Goal: Task Accomplishment & Management: Manage account settings

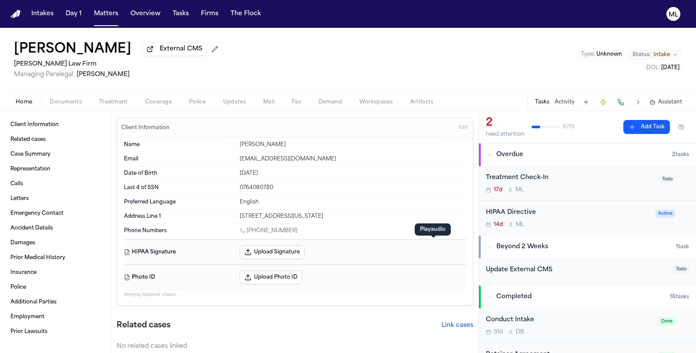
scroll to position [435, 0]
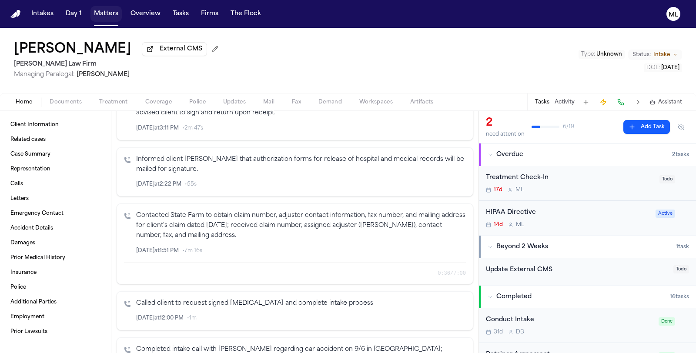
click at [101, 17] on button "Matters" at bounding box center [106, 14] width 31 height 16
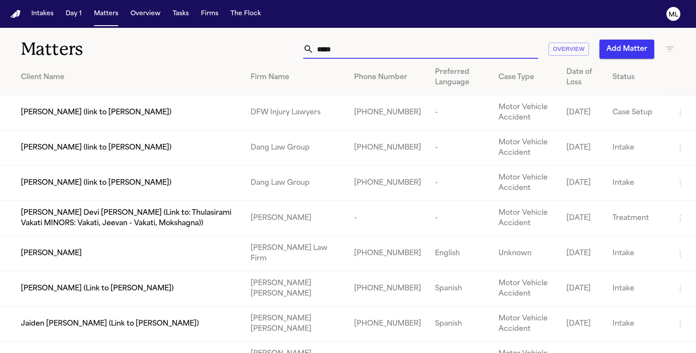
drag, startPoint x: 355, startPoint y: 51, endPoint x: 285, endPoint y: 51, distance: 69.2
click at [285, 51] on div "***** Overview Add Matter" at bounding box center [441, 49] width 470 height 19
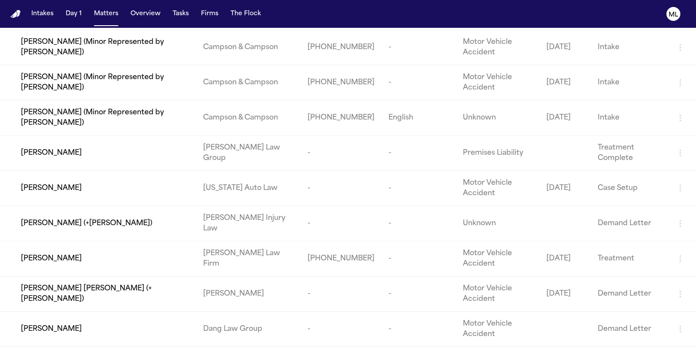
scroll to position [193, 0]
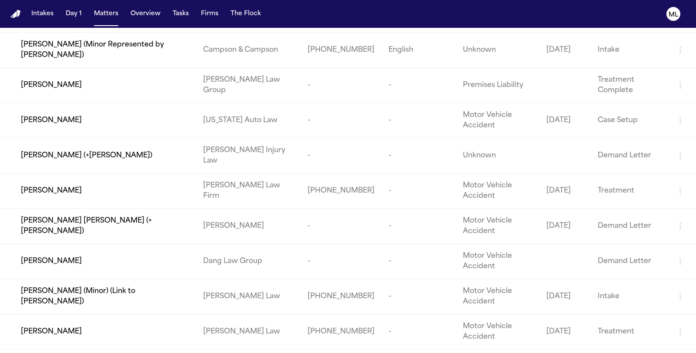
type input "*****"
click at [101, 190] on div "Chris Berry" at bounding box center [105, 191] width 168 height 10
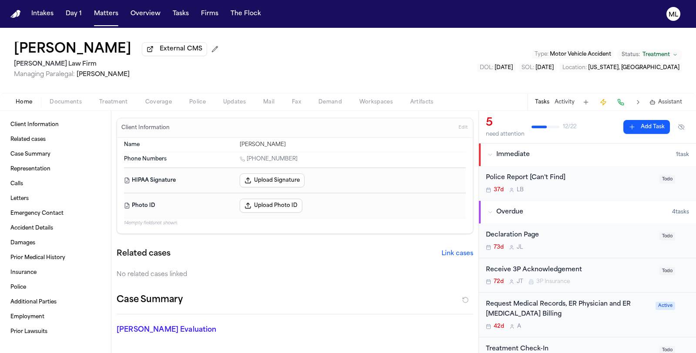
click at [72, 100] on span "Documents" at bounding box center [66, 102] width 32 height 7
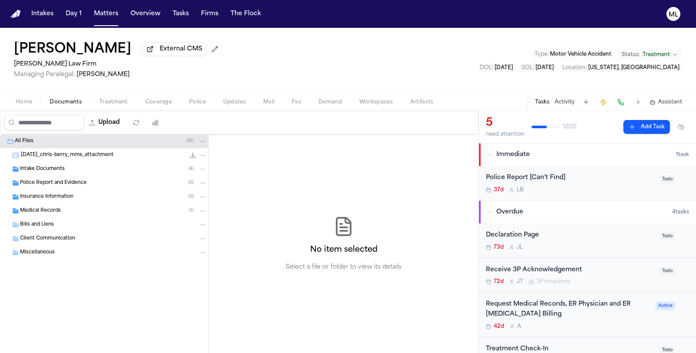
click at [73, 168] on div "Intake Documents ( 4 )" at bounding box center [113, 169] width 187 height 8
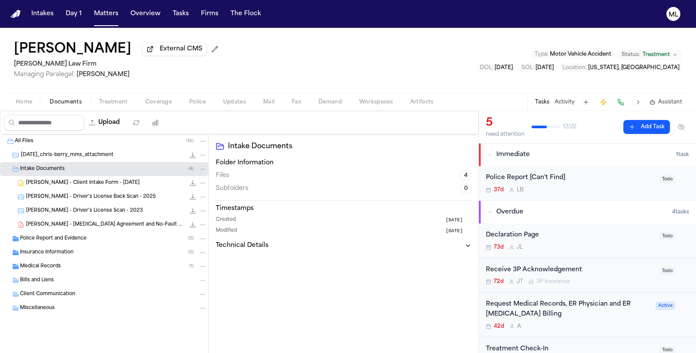
click at [86, 225] on span "C. Berry - Retainer Agreement and No-Fault Application Packet - 7.11.25" at bounding box center [105, 224] width 159 height 7
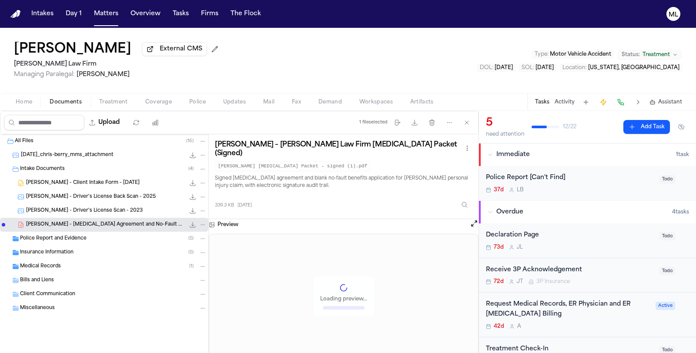
click at [83, 180] on span "C. Berry - Client Intake Form - 7.11.25" at bounding box center [83, 183] width 114 height 7
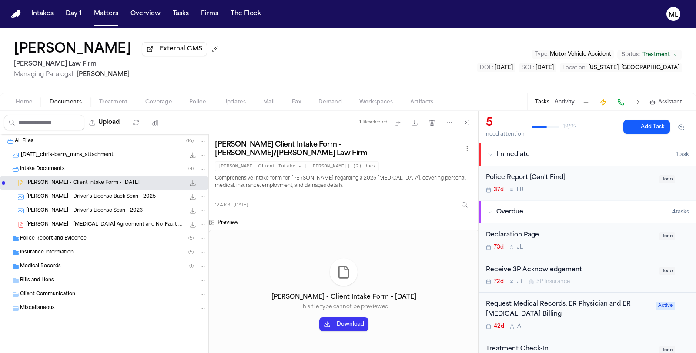
click at [349, 318] on button "Download" at bounding box center [343, 325] width 49 height 14
click at [581, 187] on div "37d L B" at bounding box center [570, 190] width 168 height 7
